Goal: Task Accomplishment & Management: Complete application form

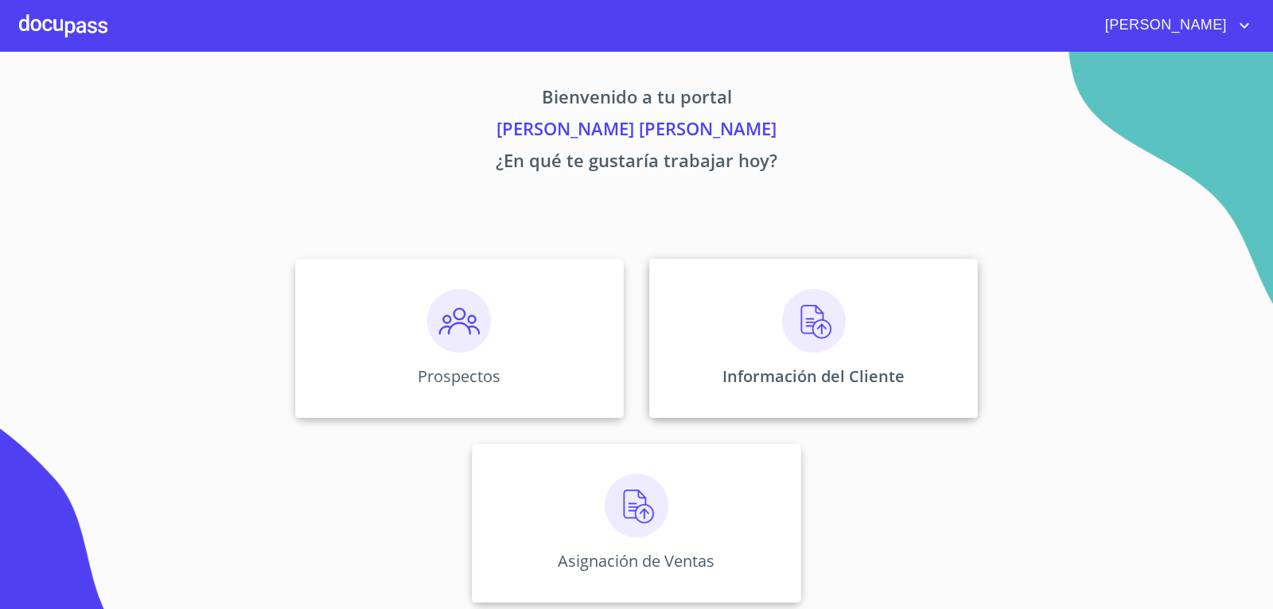
click at [874, 364] on div "Información del Cliente" at bounding box center [813, 338] width 329 height 159
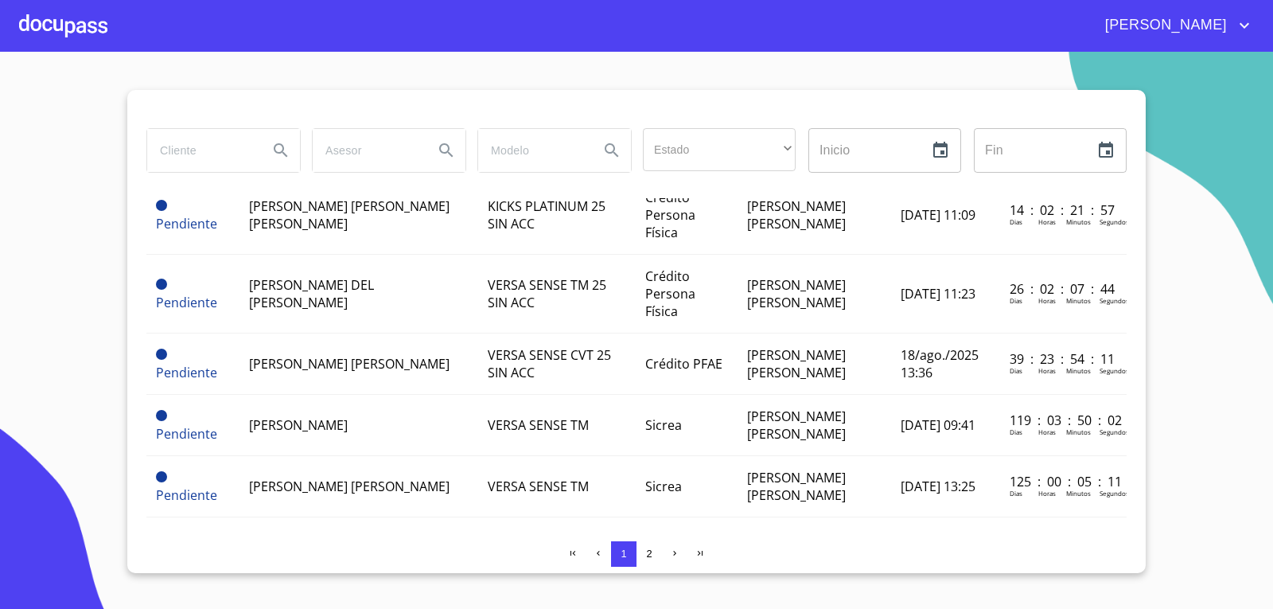
scroll to position [239, 0]
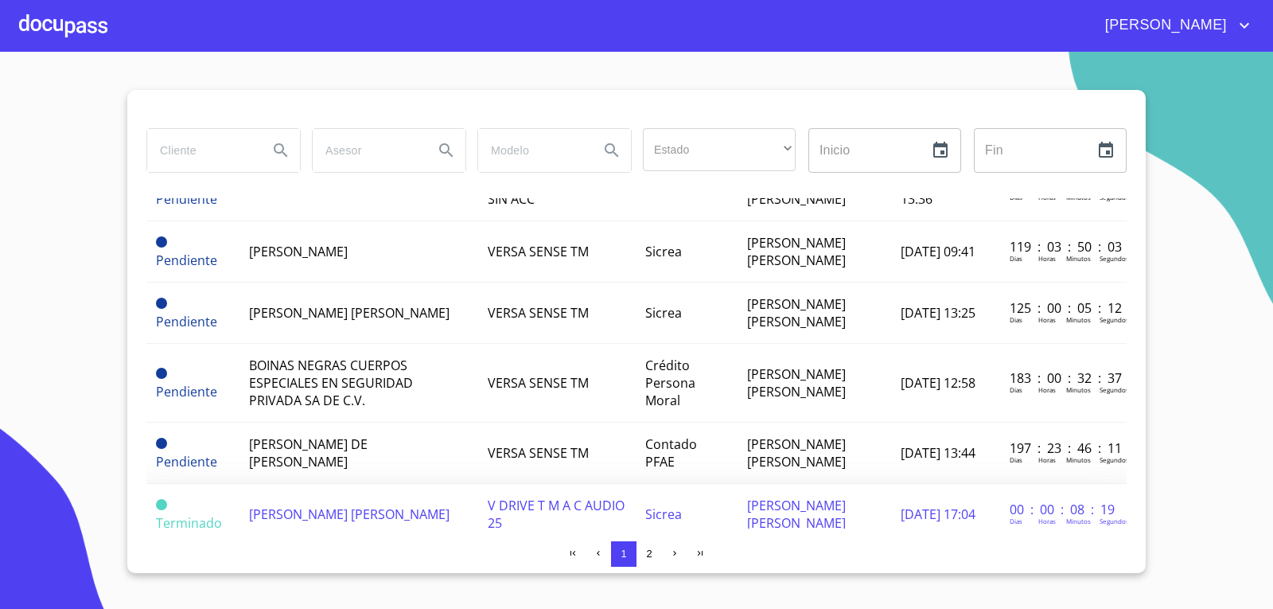
click at [309, 505] on span "[PERSON_NAME] [PERSON_NAME]" at bounding box center [349, 514] width 200 height 18
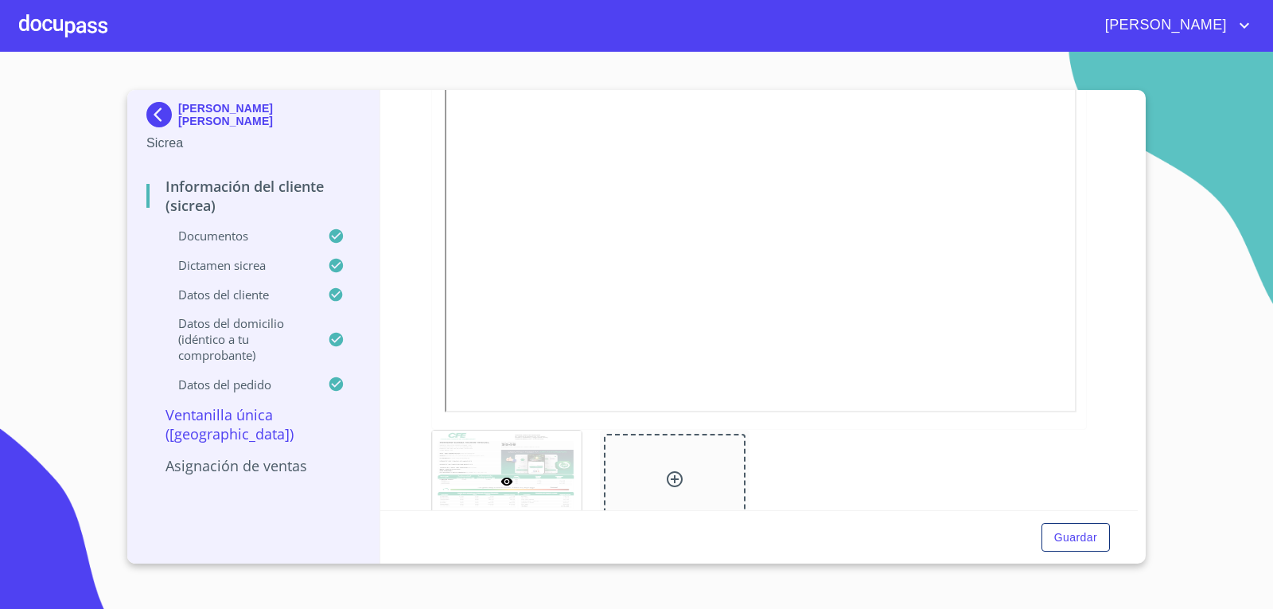
scroll to position [796, 0]
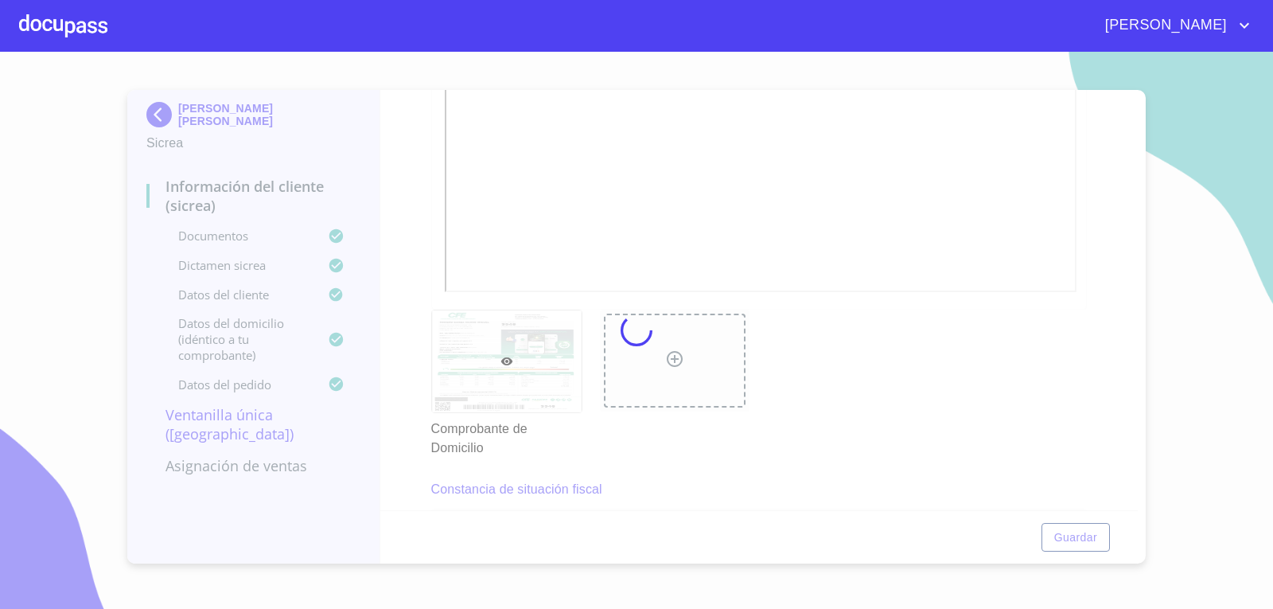
click at [538, 454] on div at bounding box center [636, 330] width 1273 height 557
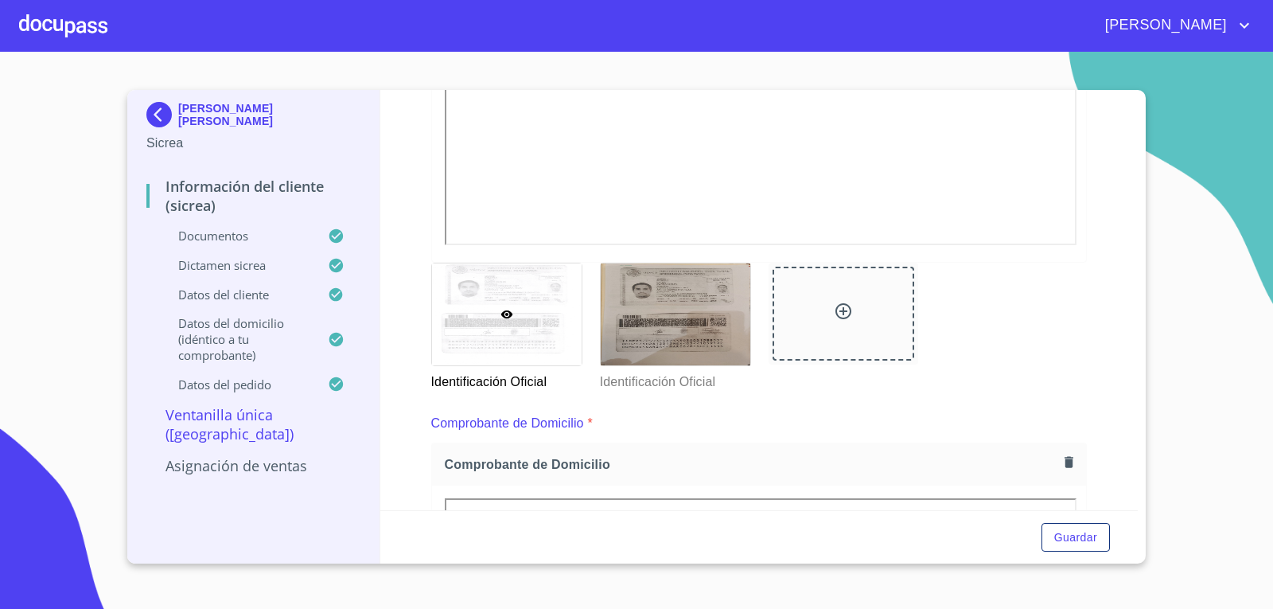
click at [521, 342] on div at bounding box center [507, 314] width 150 height 102
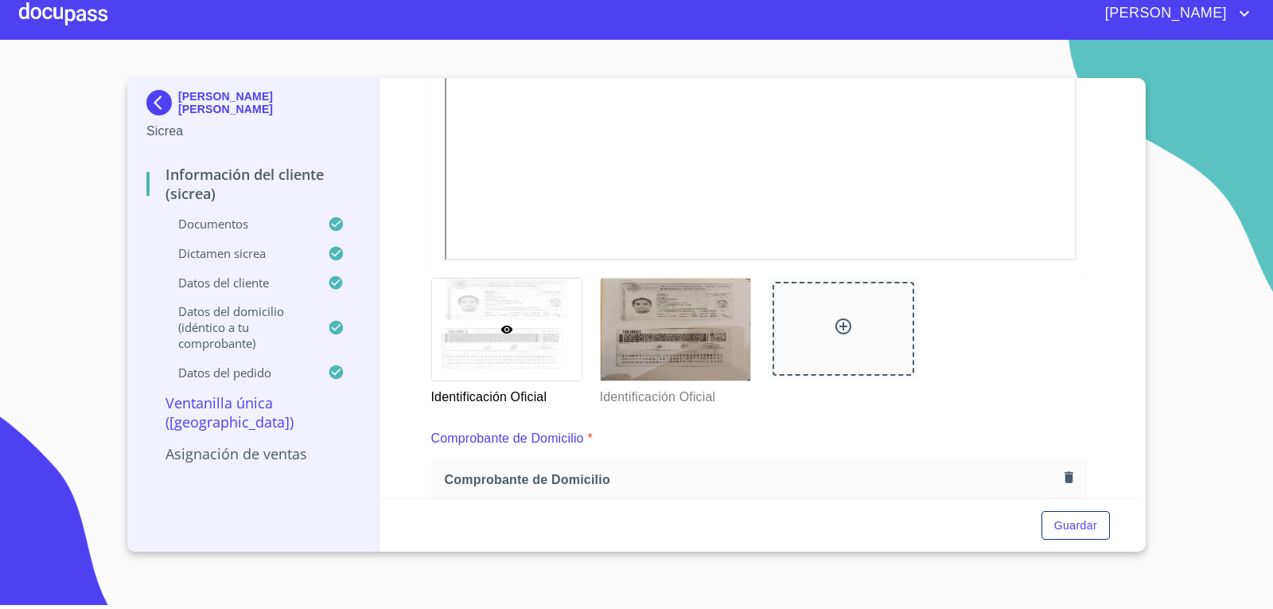
scroll to position [588, 0]
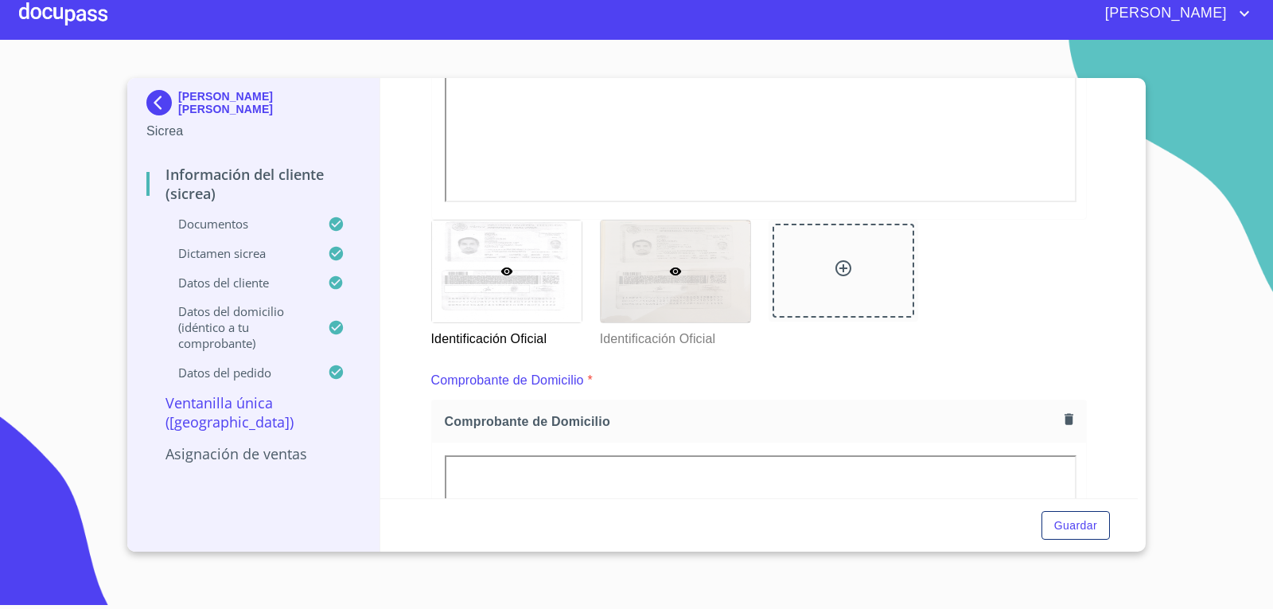
click at [671, 296] on div at bounding box center [676, 271] width 150 height 102
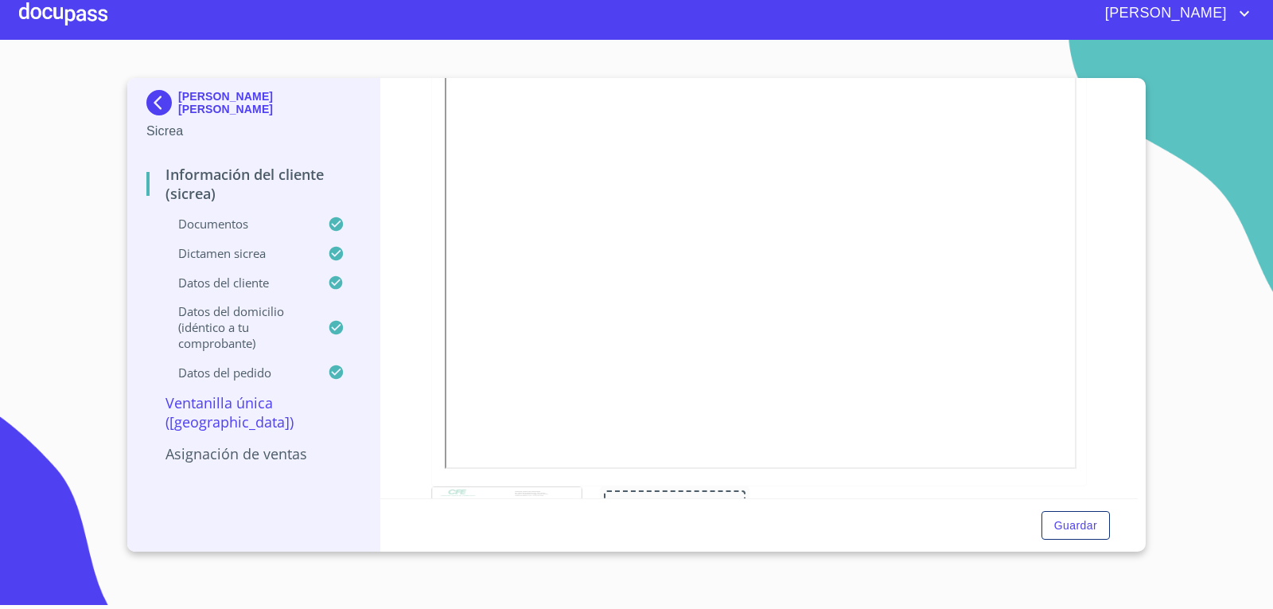
scroll to position [190, 0]
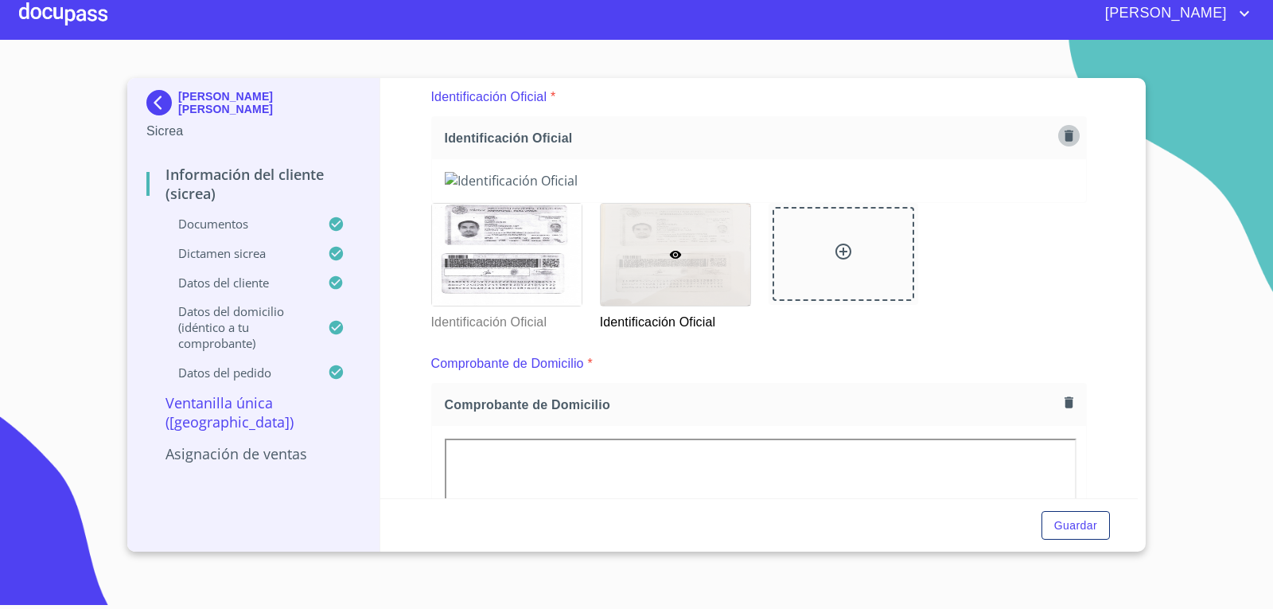
click at [1061, 132] on icon "button" at bounding box center [1068, 135] width 15 height 15
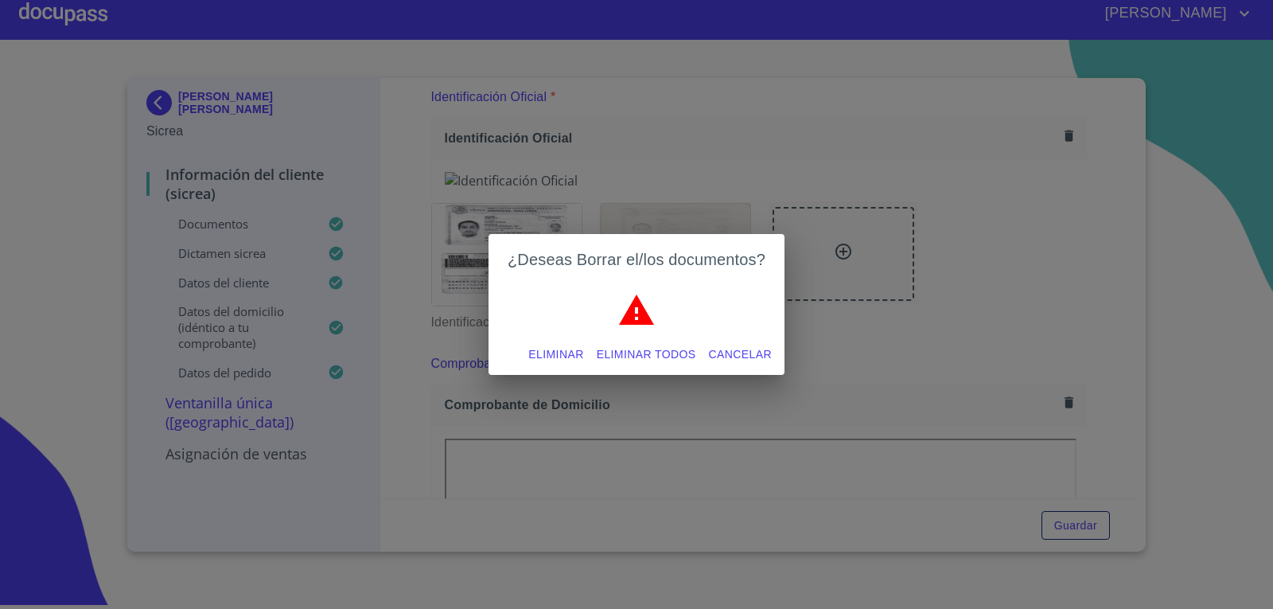
click at [558, 350] on span "Eliminar" at bounding box center [555, 354] width 55 height 20
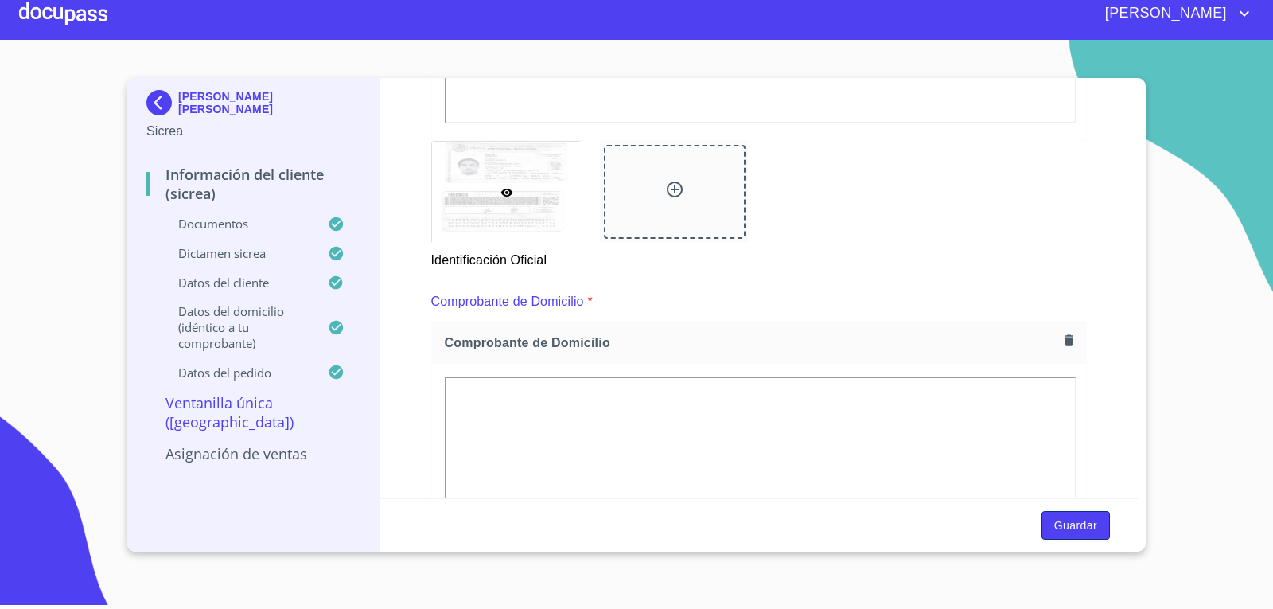
scroll to position [667, 0]
click at [1060, 521] on span "Guardar" at bounding box center [1075, 526] width 43 height 20
